Goal: Information Seeking & Learning: Learn about a topic

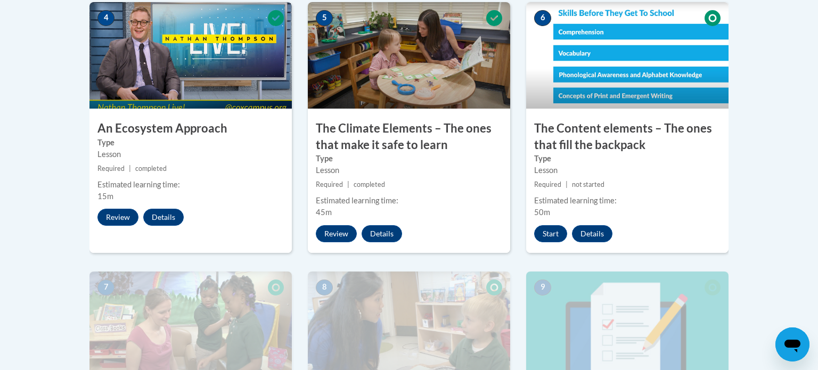
scroll to position [680, 0]
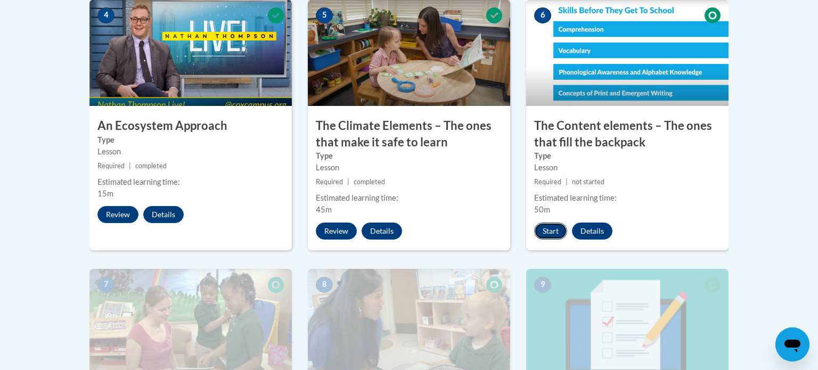
click at [556, 229] on button "Start" at bounding box center [550, 231] width 33 height 17
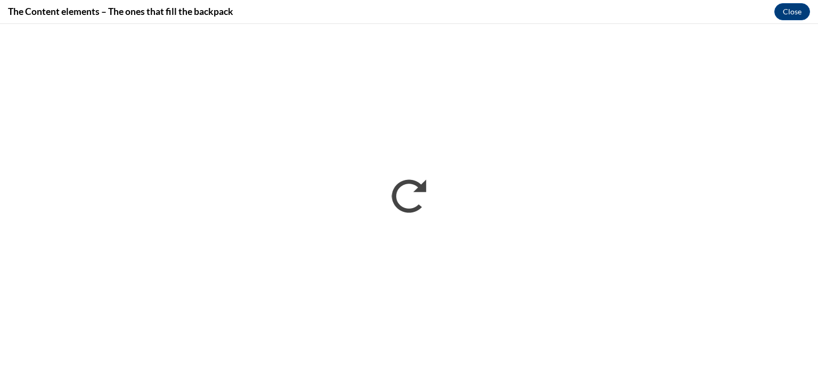
scroll to position [0, 0]
